Goal: Use online tool/utility: Utilize a website feature to perform a specific function

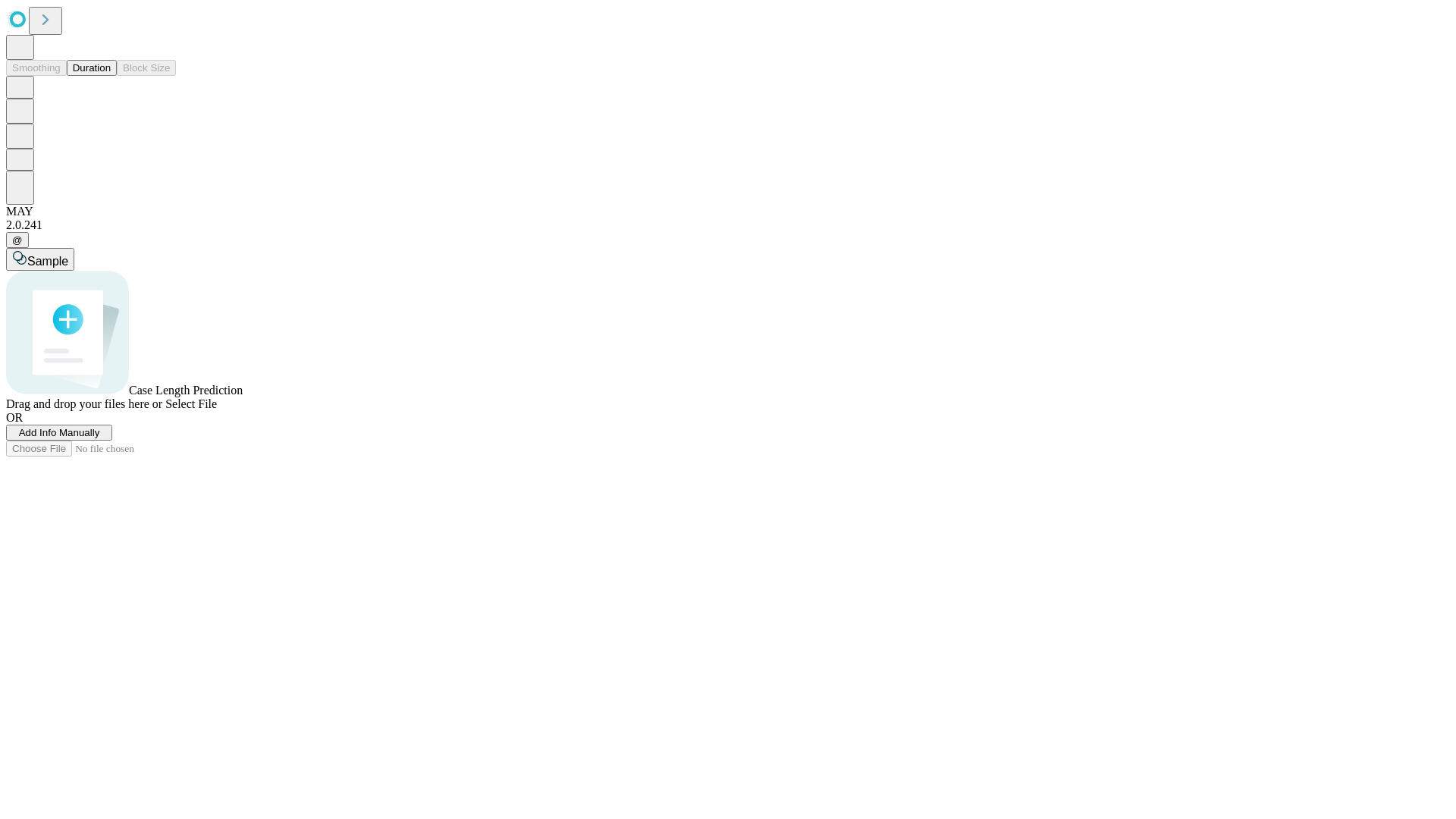
click at [111, 76] on button "Duration" at bounding box center [92, 67] width 50 height 16
click at [217, 410] on span "Select File" at bounding box center [191, 404] width 52 height 13
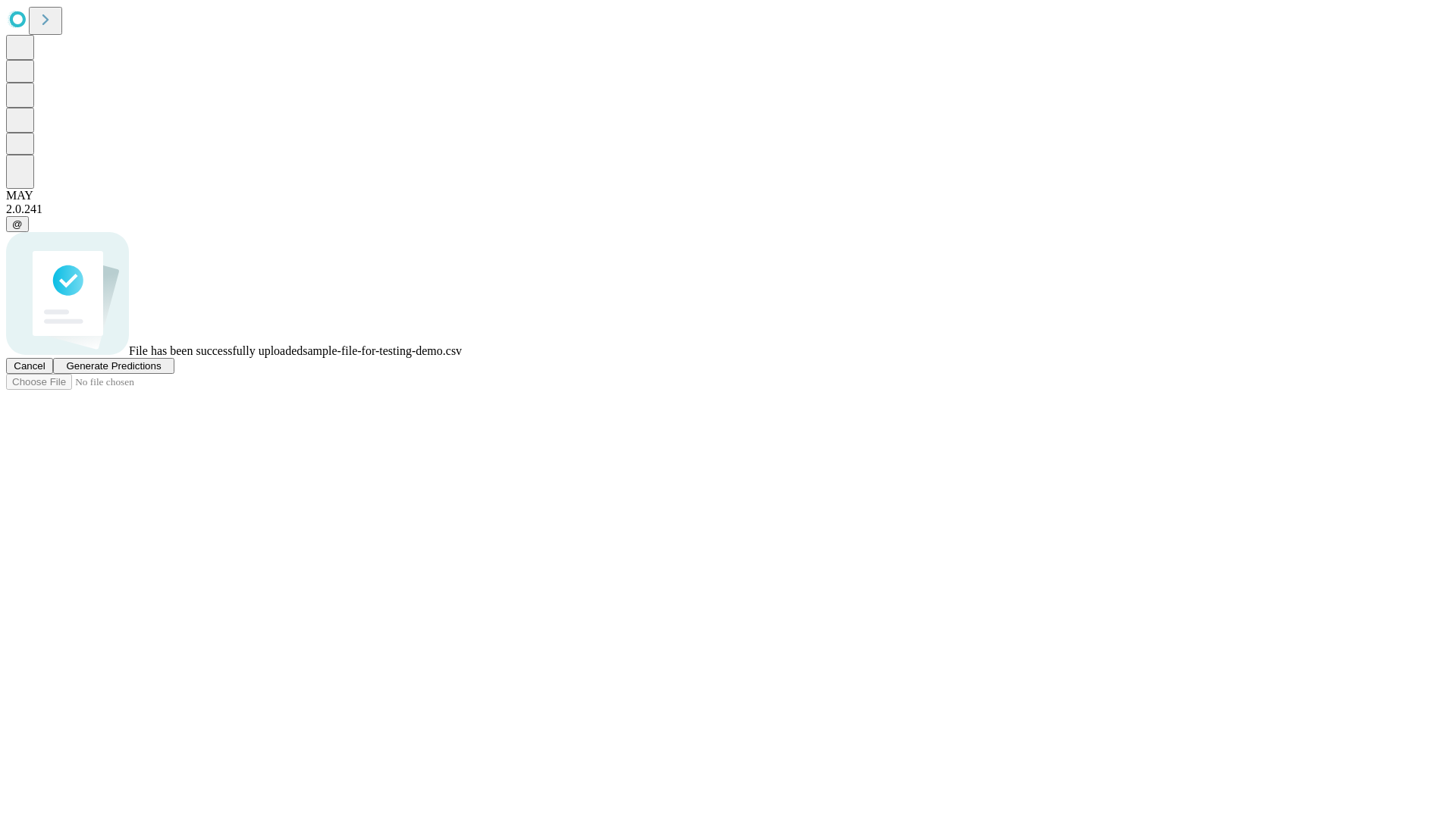
click at [161, 372] on span "Generate Predictions" at bounding box center [113, 366] width 95 height 11
